Goal: Task Accomplishment & Management: Manage account settings

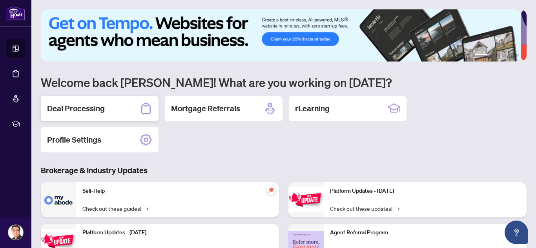
click at [102, 109] on h2 "Deal Processing" at bounding box center [76, 108] width 58 height 11
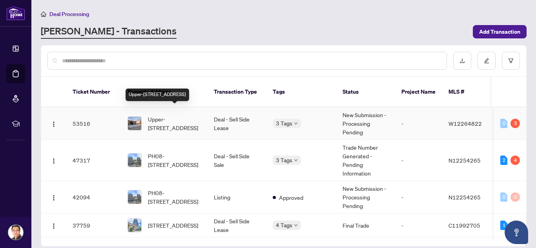
click at [157, 115] on span "Upper-[STREET_ADDRESS]" at bounding box center [174, 123] width 53 height 17
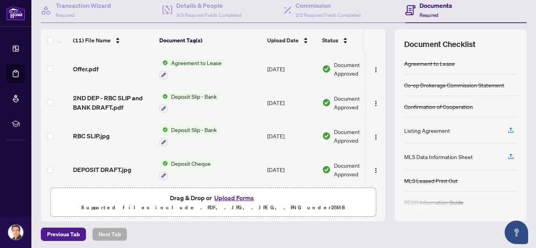
scroll to position [80, 0]
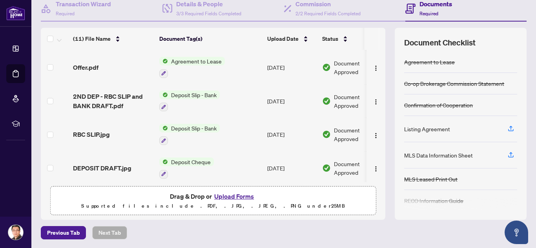
click at [231, 195] on button "Upload Forms" at bounding box center [234, 197] width 44 height 10
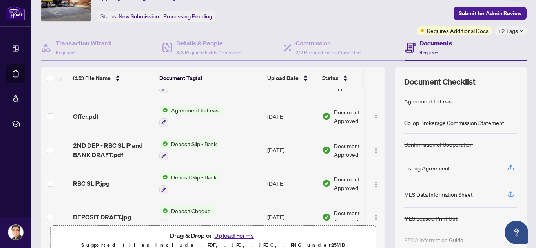
scroll to position [264, 0]
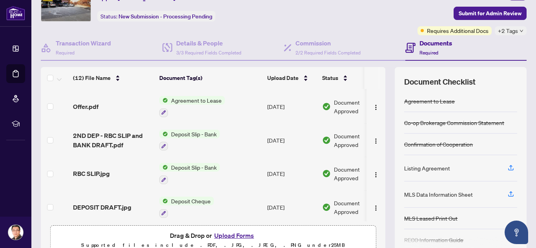
click at [239, 236] on button "Upload Forms" at bounding box center [234, 236] width 44 height 10
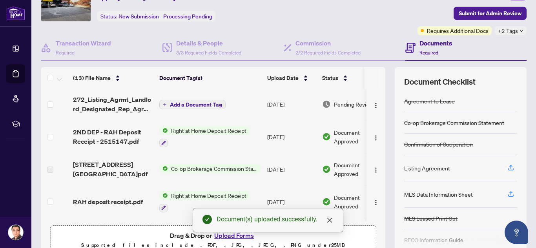
scroll to position [0, 0]
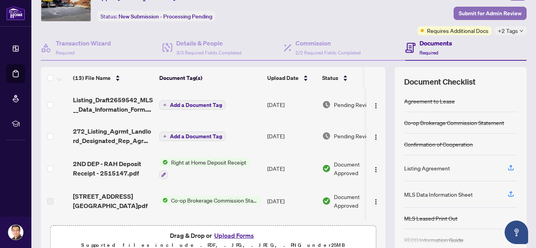
click at [483, 11] on span "Submit for Admin Review" at bounding box center [490, 13] width 63 height 13
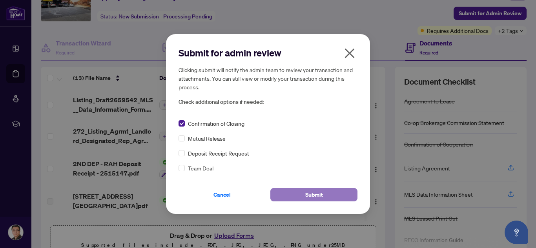
click at [313, 194] on span "Submit" at bounding box center [314, 195] width 18 height 13
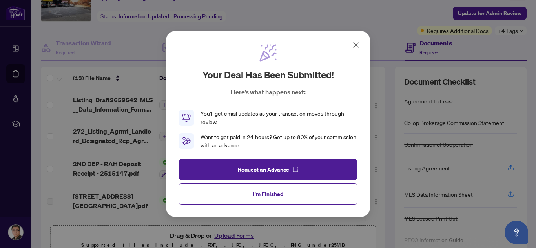
click at [356, 44] on icon at bounding box center [355, 44] width 9 height 9
